Goal: Task Accomplishment & Management: Manage account settings

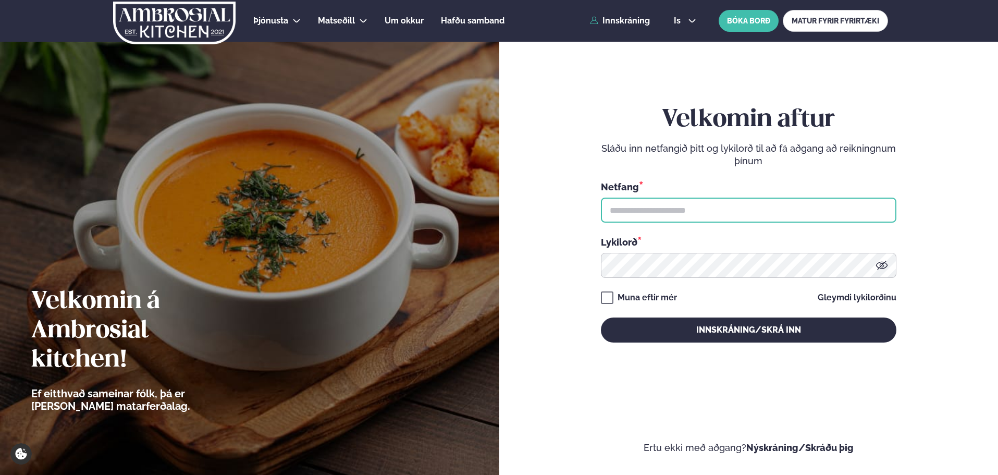
type input "**********"
click at [627, 304] on div "**********" at bounding box center [748, 223] width 295 height 237
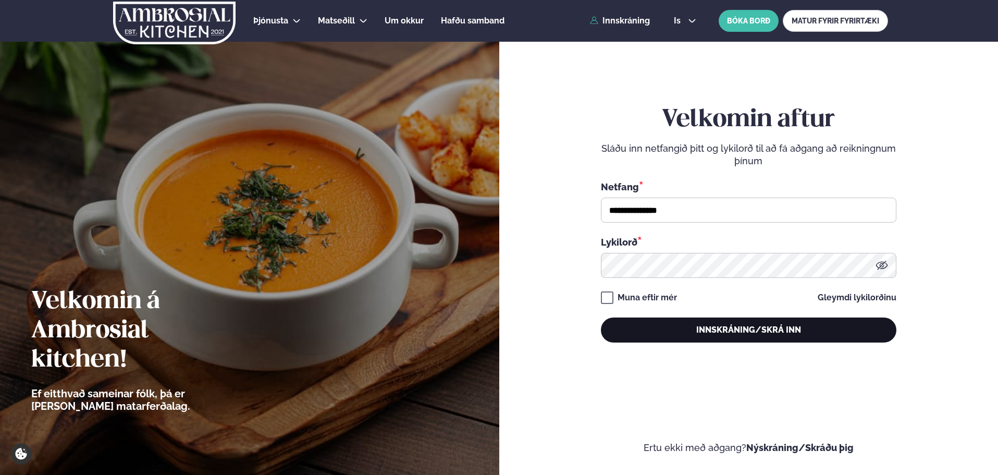
click at [641, 325] on button "Innskráning/Skrá inn" at bounding box center [748, 329] width 295 height 25
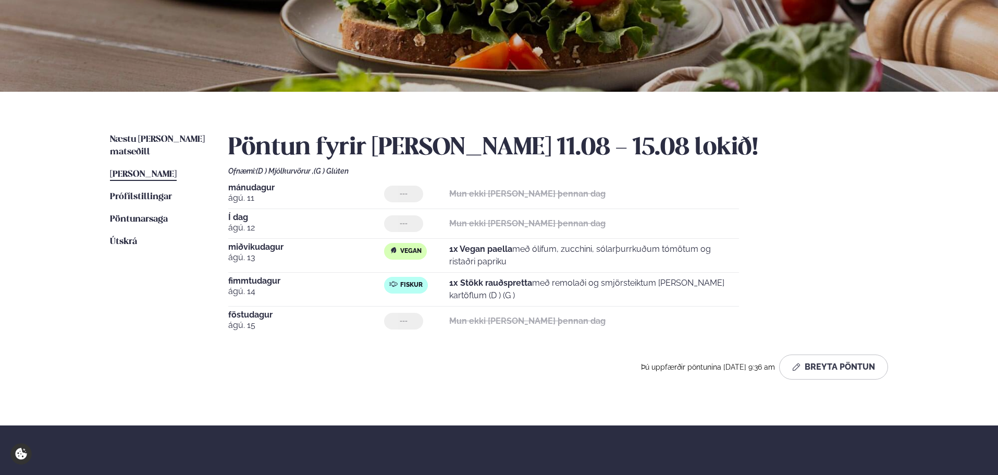
scroll to position [139, 0]
click at [510, 248] on strong "1x Vegan paella" at bounding box center [480, 248] width 63 height 10
click at [839, 365] on button "Breyta Pöntun" at bounding box center [833, 366] width 109 height 25
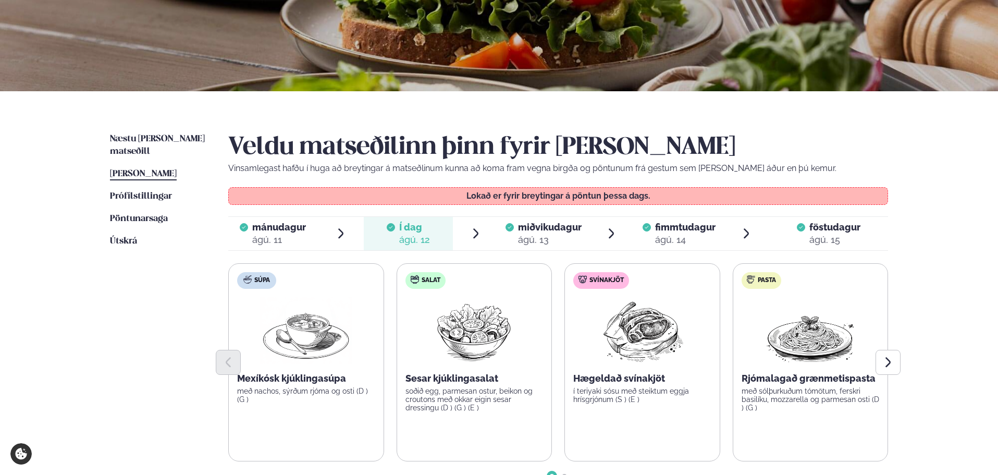
click at [537, 232] on span "miðvikudagur" at bounding box center [550, 226] width 64 height 11
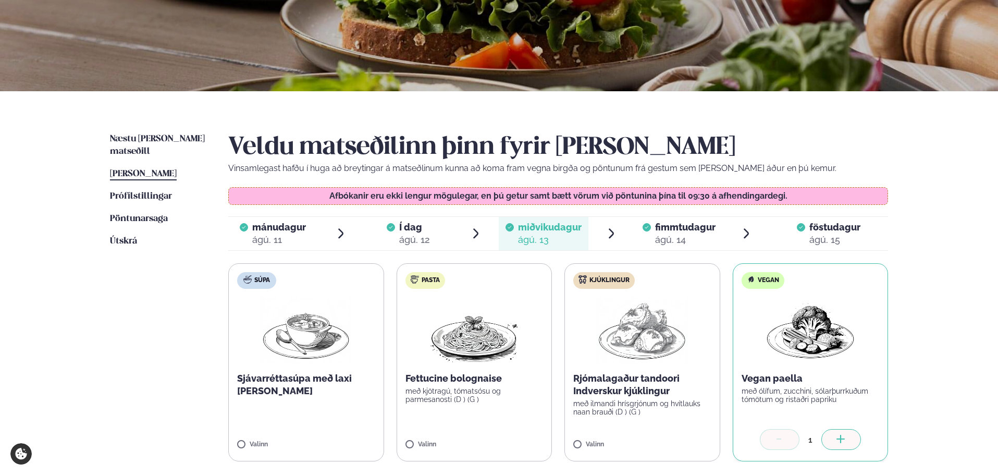
click at [408, 231] on span "Í dag" at bounding box center [414, 227] width 31 height 13
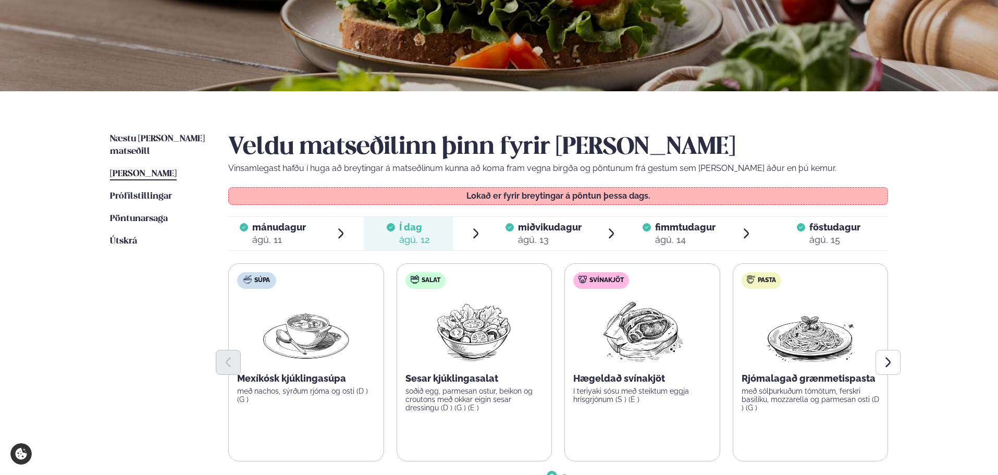
click at [556, 233] on div "miðvikudagur mið." at bounding box center [550, 227] width 64 height 13
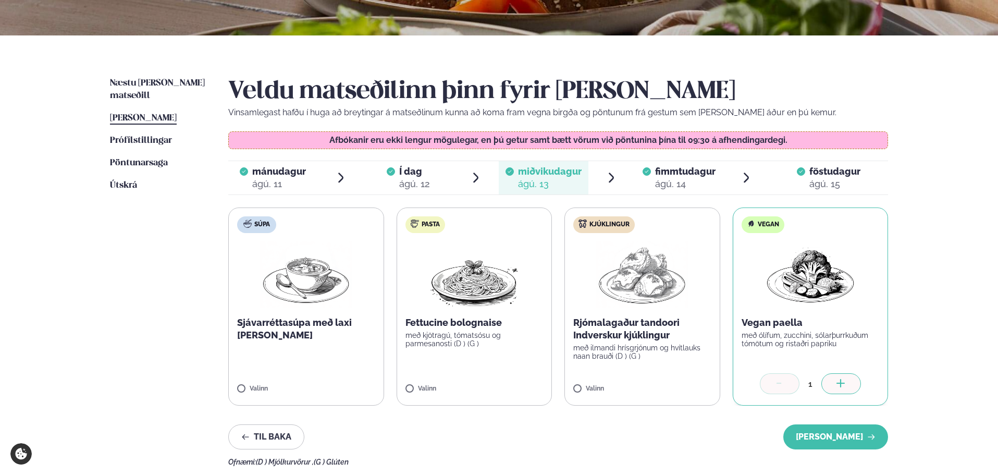
scroll to position [208, 0]
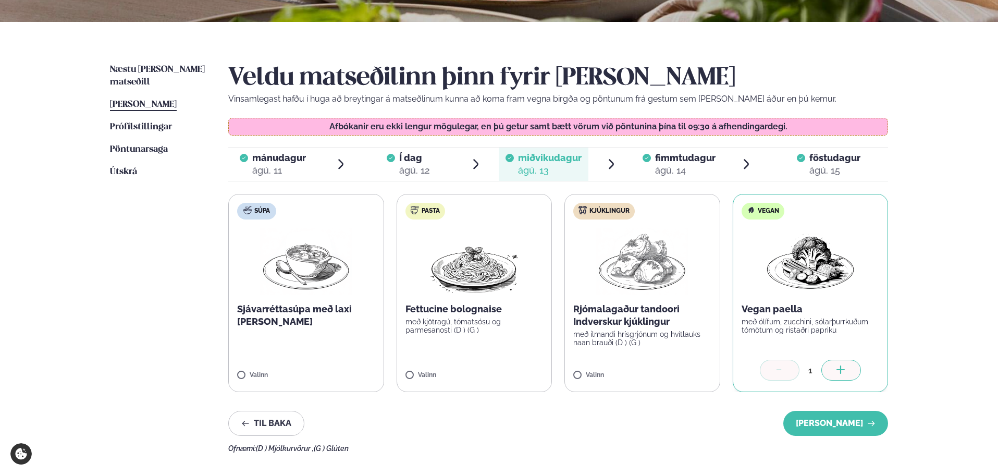
drag, startPoint x: 646, startPoint y: 402, endPoint x: 529, endPoint y: 405, distance: 116.7
click at [529, 405] on div "Veldu matseðilinn þinn fyrir [PERSON_NAME] Vinsamlegast hafðu í huga að breytin…" at bounding box center [557, 258] width 659 height 389
click at [503, 425] on div "Til baka [PERSON_NAME]" at bounding box center [557, 422] width 659 height 25
click at [929, 264] on div "Þjónusta Hádegismatur fyrir fyrirtæki Fyrirtækja veitingar Einkapartý Matseðill…" at bounding box center [499, 248] width 998 height 913
click at [148, 100] on span "[PERSON_NAME]" at bounding box center [143, 104] width 67 height 9
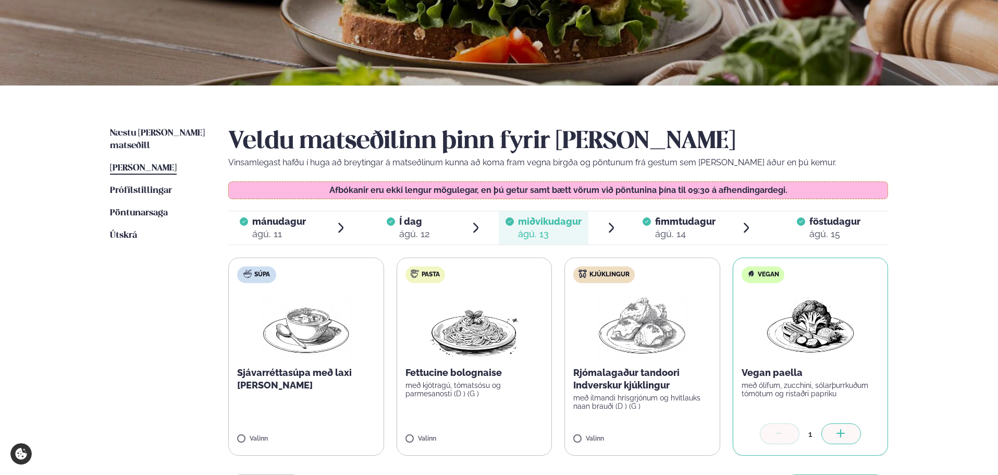
scroll to position [0, 0]
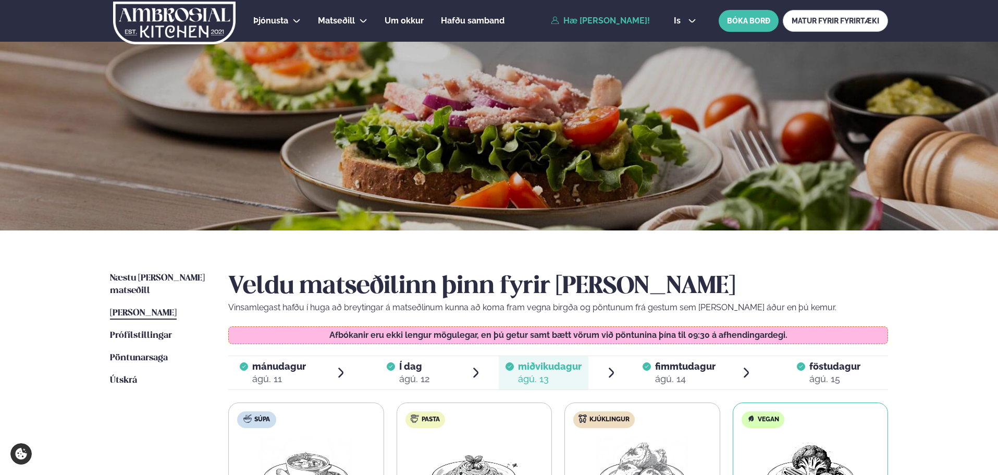
click at [204, 14] on img at bounding box center [174, 23] width 124 height 43
